Goal: Information Seeking & Learning: Learn about a topic

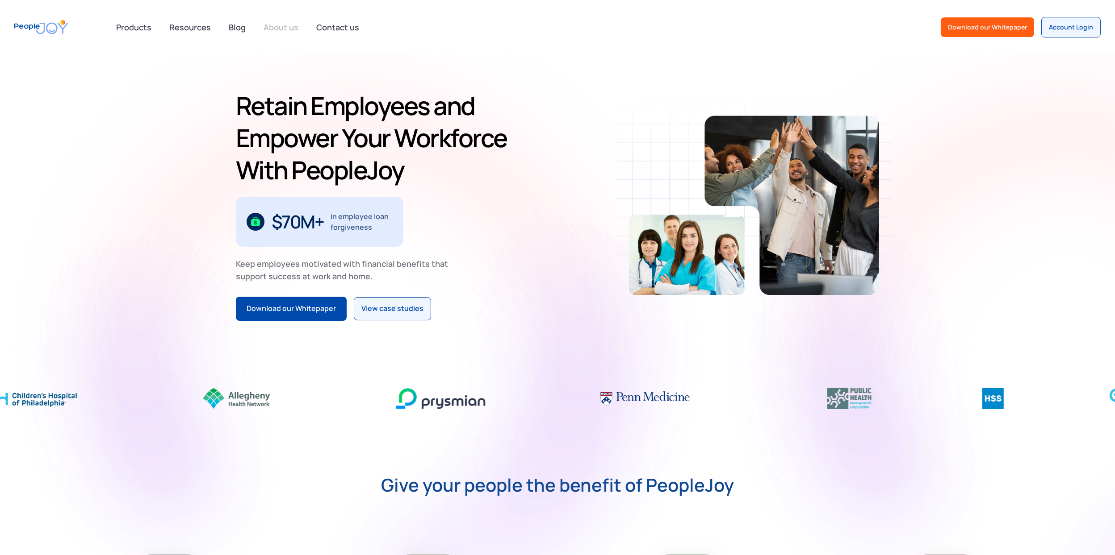
click at [269, 24] on link "About us" at bounding box center [281, 27] width 46 height 20
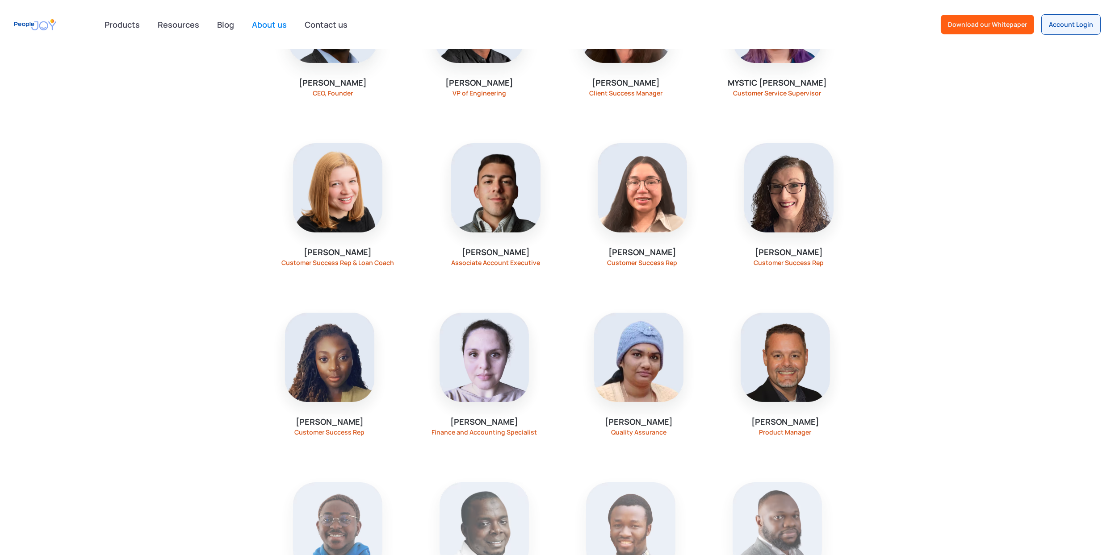
scroll to position [1116, 0]
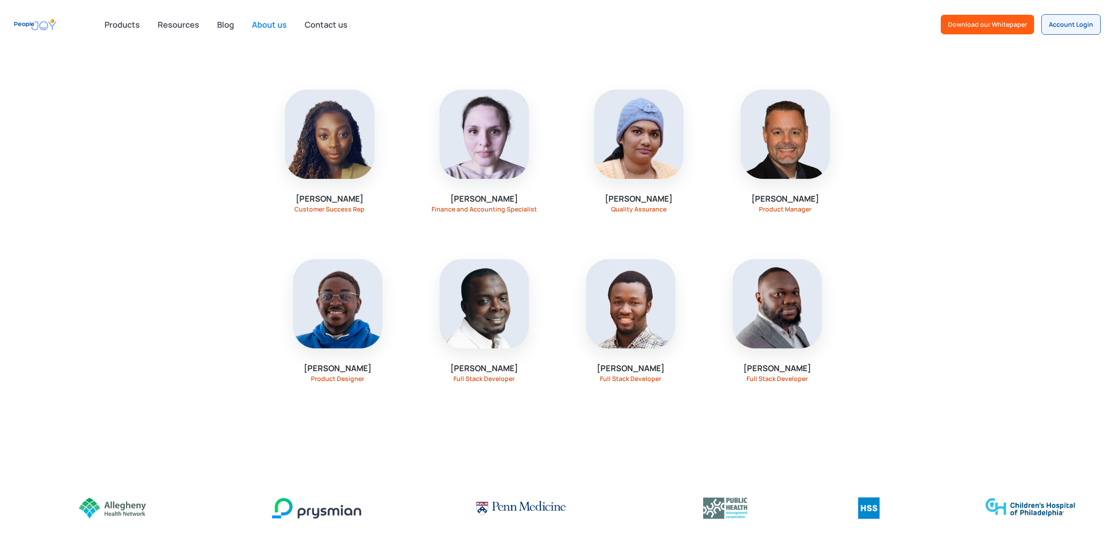
drag, startPoint x: 679, startPoint y: 214, endPoint x: 583, endPoint y: 193, distance: 97.8
click at [583, 193] on div "Lakshmi Deepika Quality Assurance" at bounding box center [638, 151] width 143 height 166
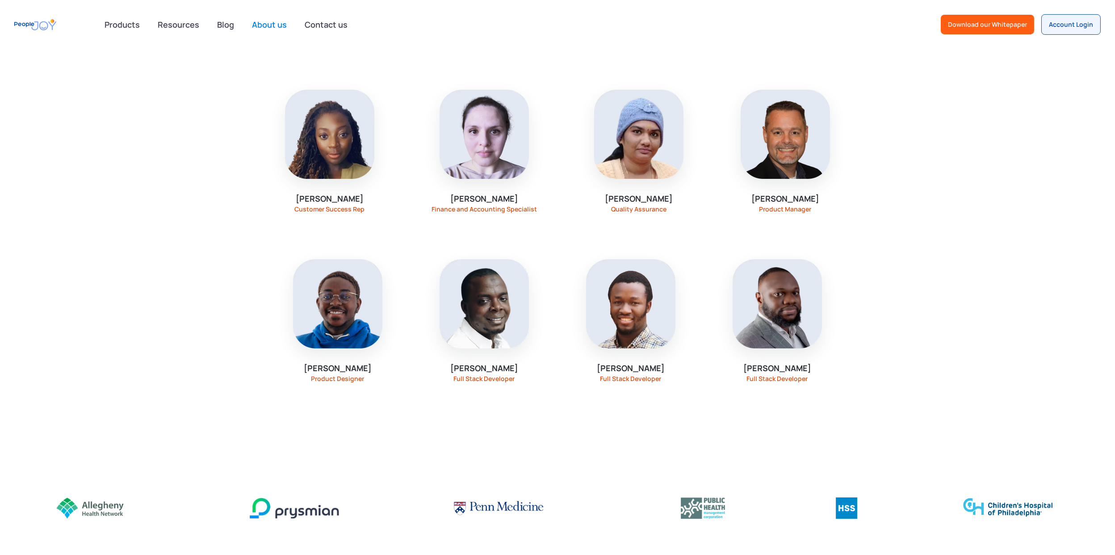
click at [669, 280] on img at bounding box center [630, 303] width 89 height 89
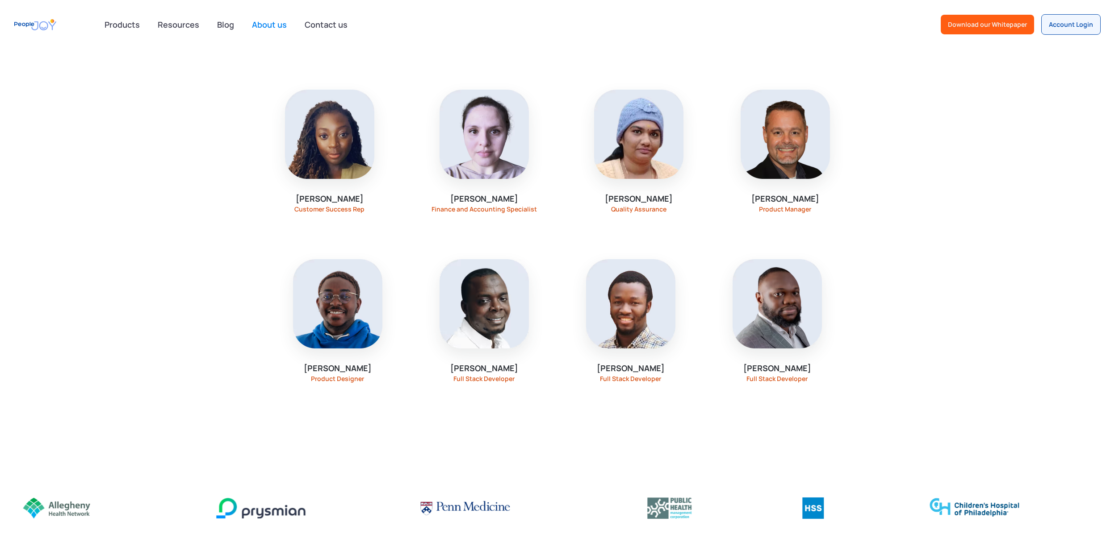
click at [885, 213] on section "Emeka Oguh CEO, Founder Femi Oladeji VP of Engineering Juliet Skopek Client Suc…" at bounding box center [557, 80] width 1115 height 702
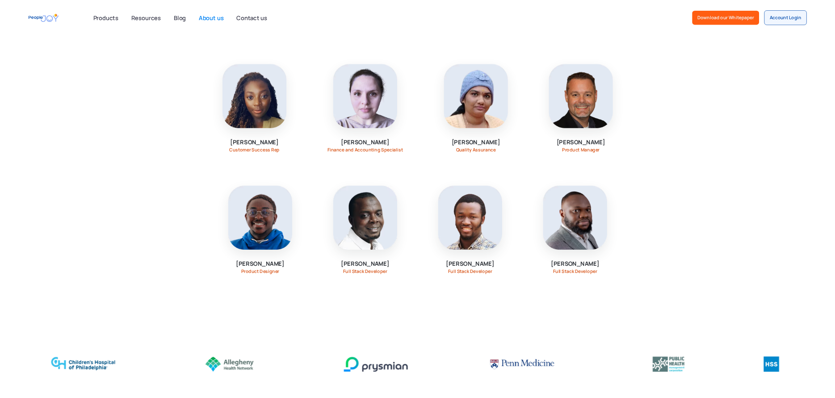
scroll to position [963, 0]
